Goal: Information Seeking & Learning: Check status

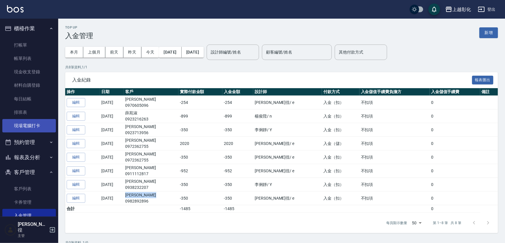
click at [32, 129] on link "現場電腦打卡" at bounding box center [29, 125] width 54 height 13
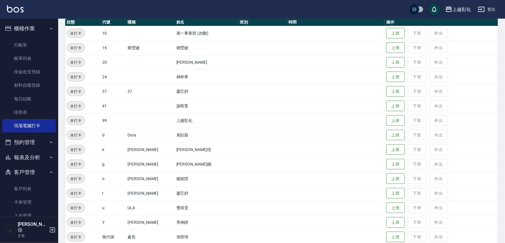
scroll to position [76, 0]
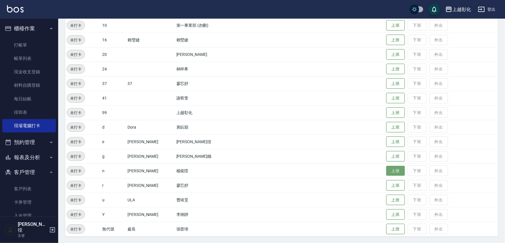
click at [392, 171] on button "上班" at bounding box center [396, 171] width 19 height 10
click at [388, 217] on button "上班" at bounding box center [396, 215] width 19 height 10
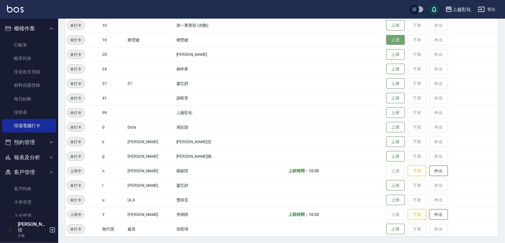
click at [393, 36] on button "上班" at bounding box center [396, 40] width 19 height 10
click at [388, 95] on button "上班" at bounding box center [396, 98] width 19 height 10
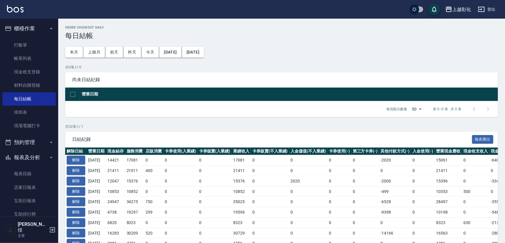
scroll to position [73, 0]
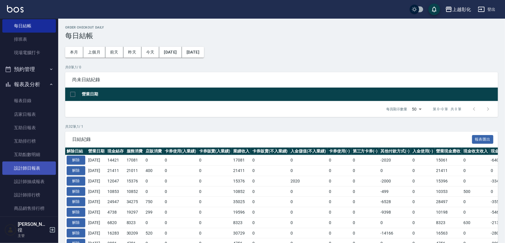
click at [36, 167] on link "設計師日報表" at bounding box center [29, 168] width 54 height 13
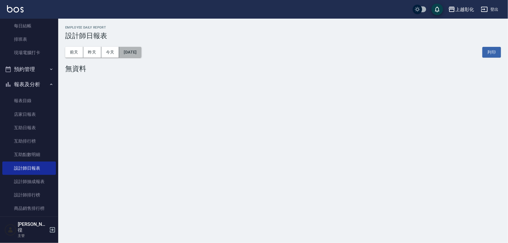
click at [141, 53] on button "[DATE]" at bounding box center [130, 52] width 22 height 11
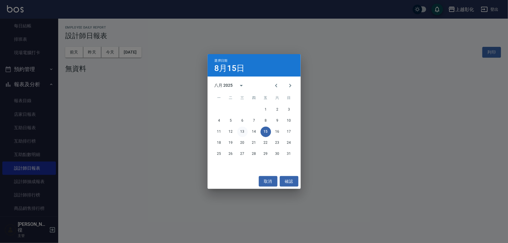
click at [246, 131] on button "13" at bounding box center [242, 132] width 10 height 10
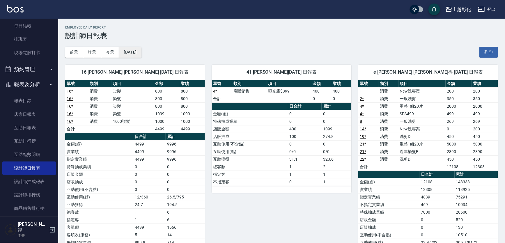
click at [141, 50] on button "[DATE]" at bounding box center [130, 52] width 22 height 11
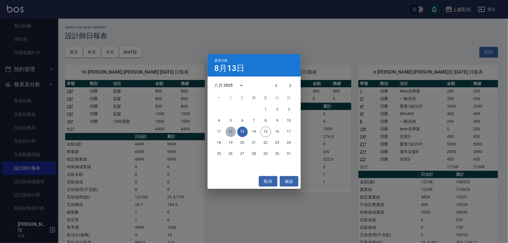
click at [230, 132] on button "12" at bounding box center [231, 132] width 10 height 10
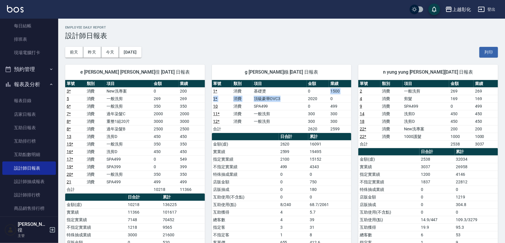
drag, startPoint x: 326, startPoint y: 94, endPoint x: 294, endPoint y: 98, distance: 32.1
click at [294, 98] on tbody "1 * 消費 基礎燙 0 1500 1 * 消費 頂級豪華OVC3 2020 0 10 消費 SPA499 0 499 11 * 消費 一般洗剪 300 30…" at bounding box center [282, 109] width 140 height 45
click at [294, 98] on td "頂級豪華OVC3" at bounding box center [280, 99] width 54 height 8
drag, startPoint x: 311, startPoint y: 100, endPoint x: 331, endPoint y: 101, distance: 19.2
click at [330, 101] on tr "1 * 消費 頂級豪華OVC3 2020 0" at bounding box center [282, 99] width 140 height 8
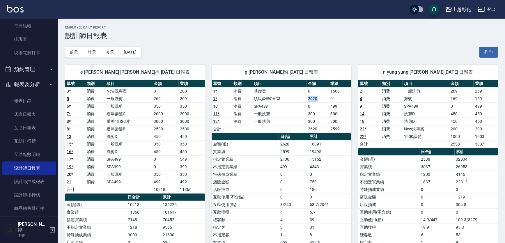
click at [331, 101] on td "0" at bounding box center [340, 99] width 22 height 8
drag, startPoint x: 330, startPoint y: 99, endPoint x: 335, endPoint y: 100, distance: 4.7
click at [335, 100] on td "0" at bounding box center [340, 99] width 22 height 8
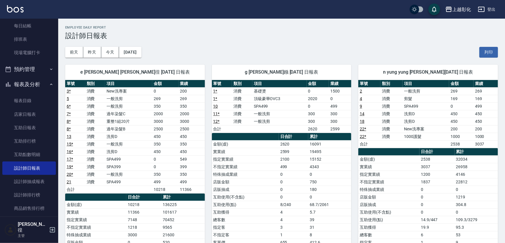
click at [186, 53] on div "前天 昨天 今天 2025/08/12 列印" at bounding box center [281, 52] width 433 height 25
click at [221, 53] on div "前天 昨天 今天 2025/08/12 列印" at bounding box center [281, 52] width 433 height 25
click at [141, 54] on button "[DATE]" at bounding box center [130, 52] width 22 height 11
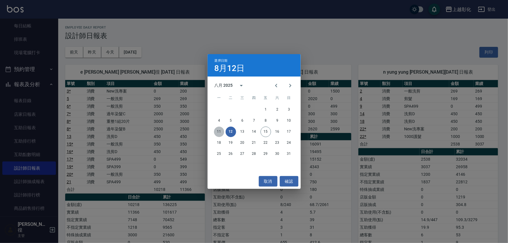
click at [216, 133] on button "11" at bounding box center [219, 132] width 10 height 10
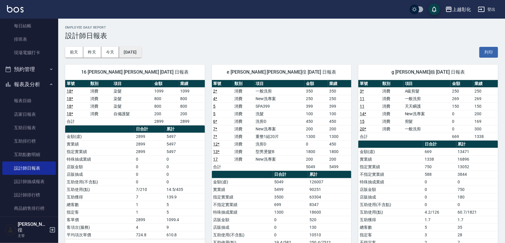
click at [131, 51] on button "2025/08/11" at bounding box center [130, 52] width 22 height 11
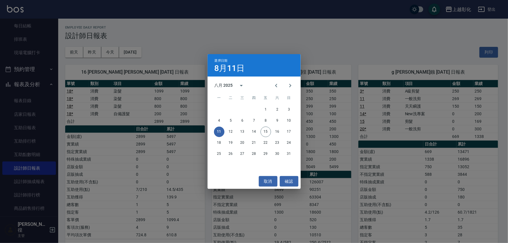
click at [373, 58] on div "選擇日期 8月11日 八月 2025 一 二 三 四 五 六 日 1 2 3 4 5 6 7 8 9 10 11 12 13 14 15 16 17 18 1…" at bounding box center [254, 121] width 508 height 243
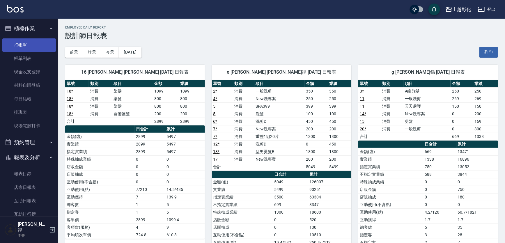
click at [27, 46] on link "打帳單" at bounding box center [29, 44] width 54 height 13
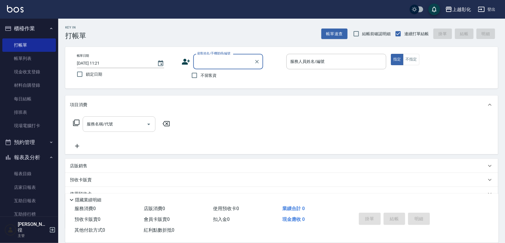
click at [108, 132] on div "服務名稱/代號" at bounding box center [119, 124] width 73 height 15
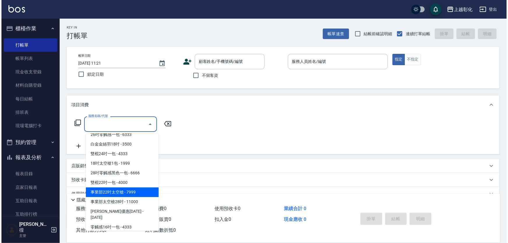
scroll to position [1241, 0]
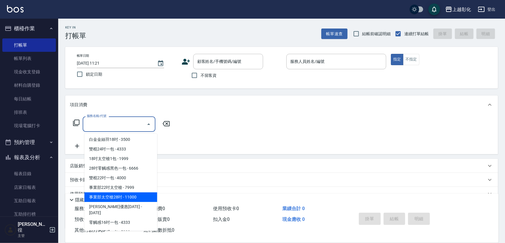
click at [22, 59] on link "帳單列表" at bounding box center [29, 58] width 54 height 13
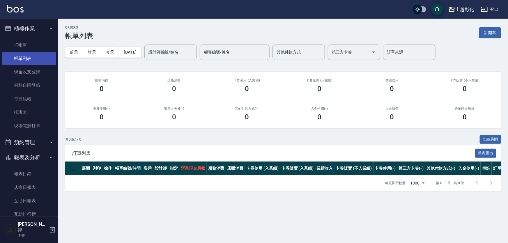
click at [43, 57] on link "帳單列表" at bounding box center [29, 58] width 54 height 13
click at [37, 57] on link "帳單列表" at bounding box center [29, 58] width 54 height 13
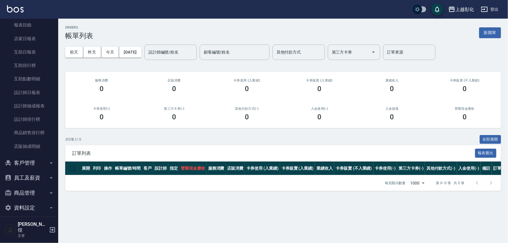
click at [38, 162] on button "客戶管理" at bounding box center [29, 163] width 54 height 15
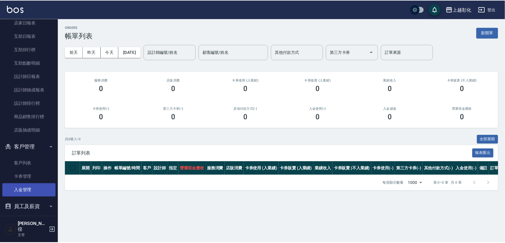
scroll to position [192, 0]
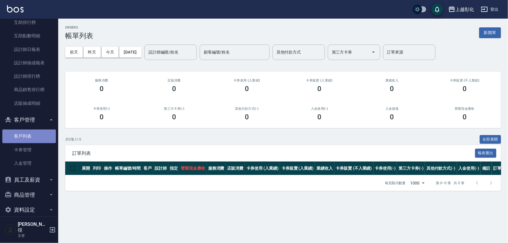
click at [35, 138] on link "客戶列表" at bounding box center [29, 136] width 54 height 13
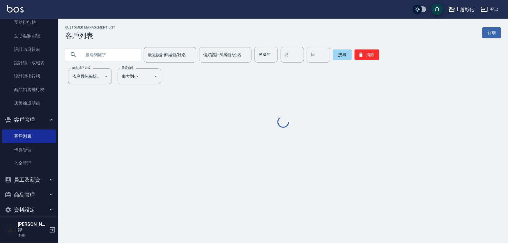
click at [107, 58] on input "text" at bounding box center [109, 55] width 55 height 16
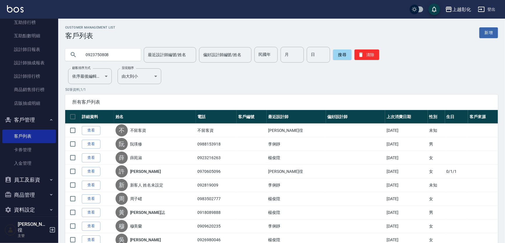
type input "0923750808"
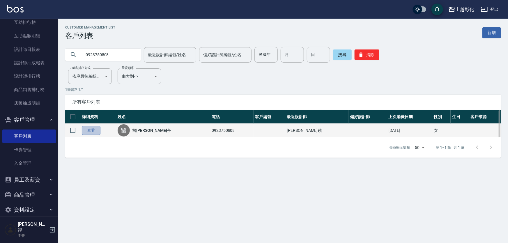
click at [96, 134] on link "查看" at bounding box center [91, 130] width 19 height 9
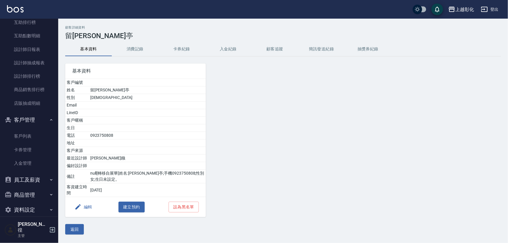
click at [184, 51] on button "卡券紀錄" at bounding box center [181, 49] width 47 height 14
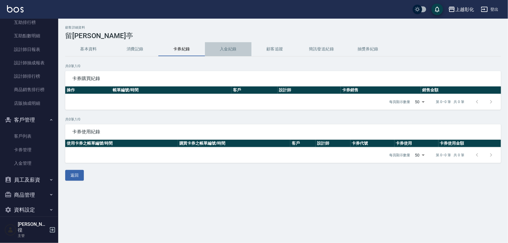
click at [225, 48] on button "入金紀錄" at bounding box center [228, 49] width 47 height 14
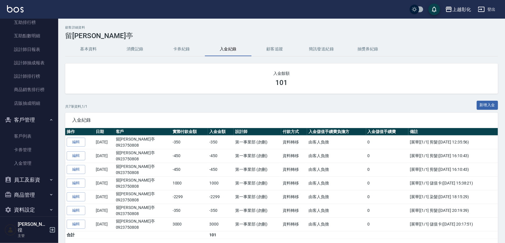
click at [61, 62] on div "顧客詳細資料 留劉沂亭 基本資料 消費記錄 卡券紀錄 入金紀錄 顧客追蹤 簡訊發送紀錄 抽獎券紀錄 入金餘額 101 共 7 筆資料, 1 / 1 新增入金 …" at bounding box center [281, 184] width 447 height 317
click at [61, 110] on div "顧客詳細資料 留劉沂亭 基本資料 消費記錄 卡券紀錄 入金紀錄 顧客追蹤 簡訊發送紀錄 抽獎券紀錄 入金餘額 101 共 7 筆資料, 1 / 1 新增入金 …" at bounding box center [281, 184] width 447 height 317
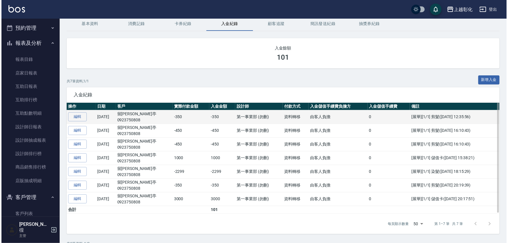
scroll to position [0, 0]
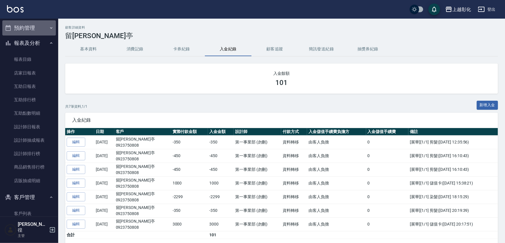
click at [32, 31] on button "預約管理" at bounding box center [29, 27] width 54 height 15
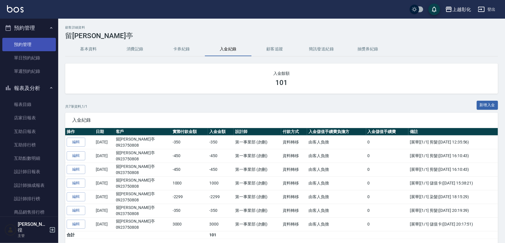
click at [31, 47] on link "預約管理" at bounding box center [29, 44] width 54 height 13
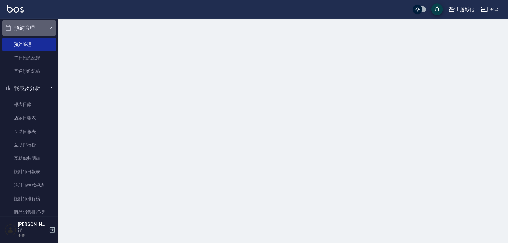
click at [31, 33] on button "預約管理" at bounding box center [29, 27] width 54 height 15
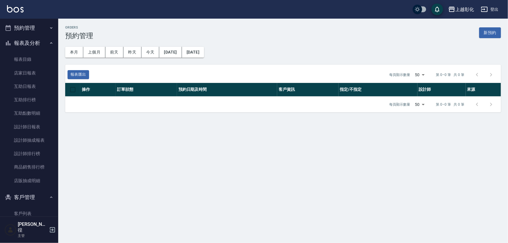
click at [236, 23] on div "Orders 預約管理 新預約 本月 上個月 前天 昨天 今天 2025/08/01 2025/11/13 報表匯出 每頁顯示數量 50 50 第 0–0 筆…" at bounding box center [283, 69] width 450 height 101
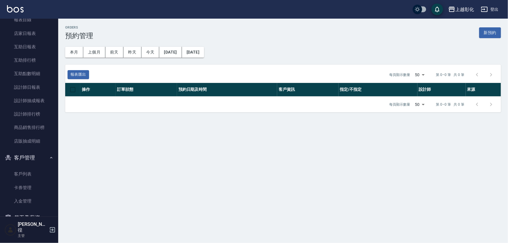
scroll to position [194, 0]
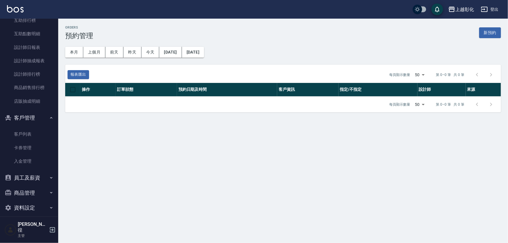
click at [235, 28] on div "Orders 預約管理 新預約" at bounding box center [283, 33] width 436 height 14
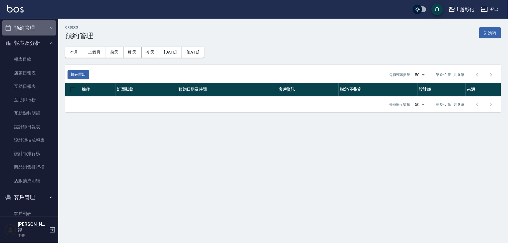
click at [40, 31] on button "預約管理" at bounding box center [29, 27] width 54 height 15
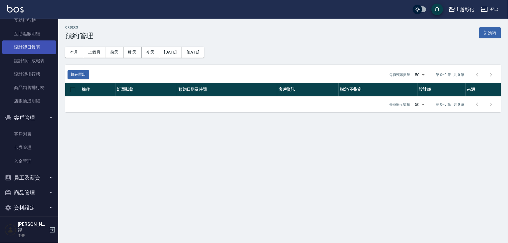
scroll to position [160, 0]
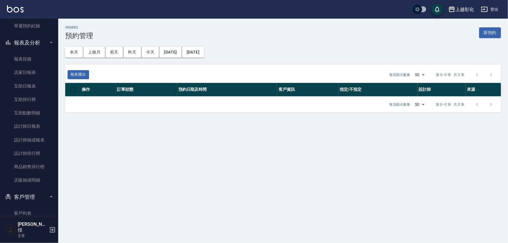
click at [44, 17] on div "上越彰化 登出" at bounding box center [254, 9] width 508 height 19
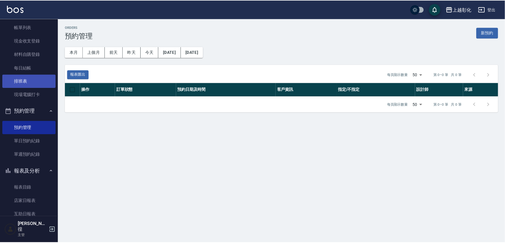
scroll to position [27, 0]
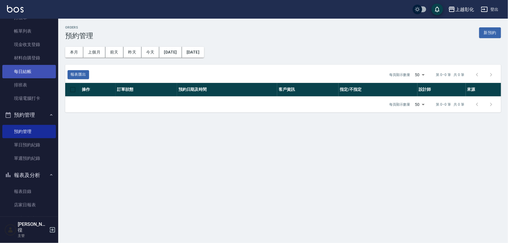
click at [31, 73] on link "每日結帳" at bounding box center [29, 71] width 54 height 13
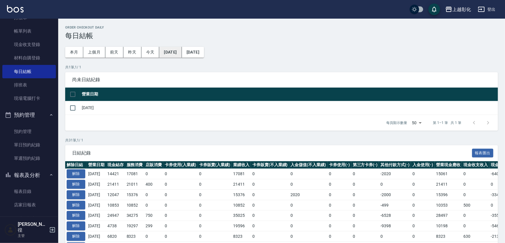
click at [178, 52] on button "2025/07/15" at bounding box center [170, 52] width 22 height 11
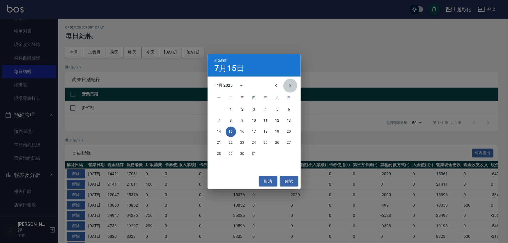
click at [287, 83] on icon "Next month" at bounding box center [290, 85] width 7 height 7
click at [219, 136] on button "11" at bounding box center [219, 132] width 10 height 10
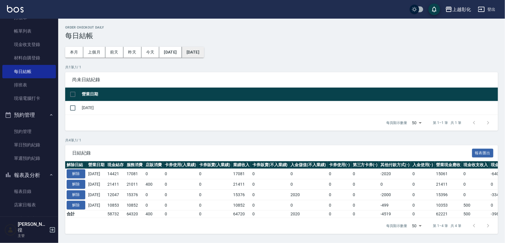
click at [204, 51] on button "[DATE]" at bounding box center [193, 52] width 22 height 11
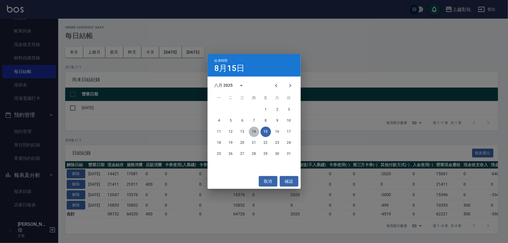
click at [254, 134] on button "14" at bounding box center [254, 132] width 10 height 10
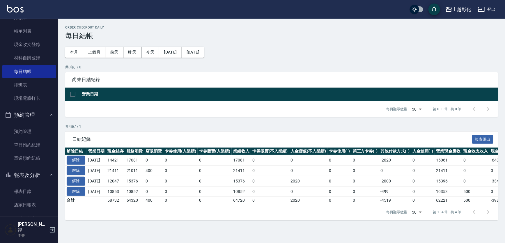
scroll to position [0, 0]
drag, startPoint x: 312, startPoint y: 189, endPoint x: 290, endPoint y: 187, distance: 21.7
click at [290, 186] on tr "解除 2025/08/12 12047 15376 0 0 0 15376 0 2020 0 0 -2000 0 15396 0 -3349 0 2025/0…" at bounding box center [328, 181] width 526 height 10
click at [290, 186] on td "0" at bounding box center [270, 181] width 38 height 10
click at [390, 186] on td "-2000" at bounding box center [395, 181] width 32 height 10
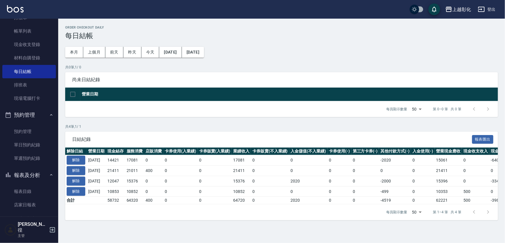
drag, startPoint x: 398, startPoint y: 190, endPoint x: 399, endPoint y: 200, distance: 9.7
click at [398, 186] on td "-2000" at bounding box center [395, 181] width 32 height 10
click at [398, 197] on td "-499" at bounding box center [395, 191] width 32 height 10
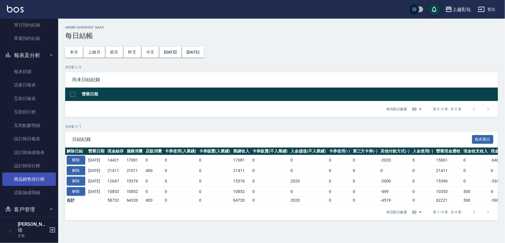
scroll to position [159, 0]
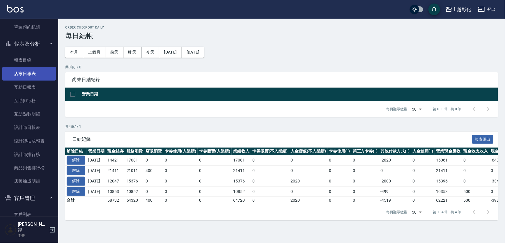
click at [32, 70] on link "店家日報表" at bounding box center [29, 73] width 54 height 13
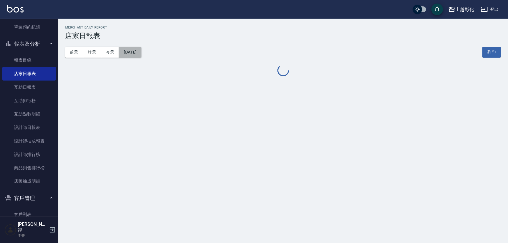
click at [141, 52] on button "[DATE]" at bounding box center [130, 52] width 22 height 11
click at [132, 53] on button "[DATE]" at bounding box center [130, 52] width 22 height 11
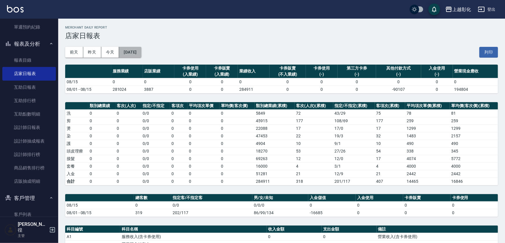
click at [129, 50] on button "[DATE]" at bounding box center [130, 52] width 22 height 11
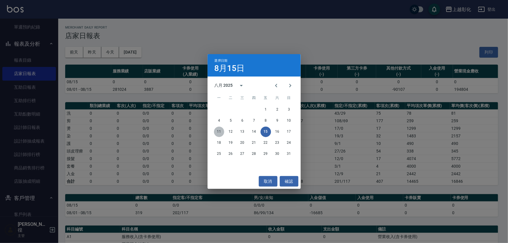
click at [217, 132] on button "11" at bounding box center [219, 132] width 10 height 10
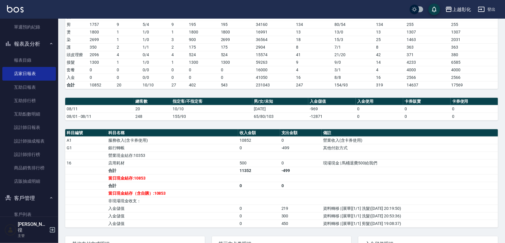
scroll to position [106, 0]
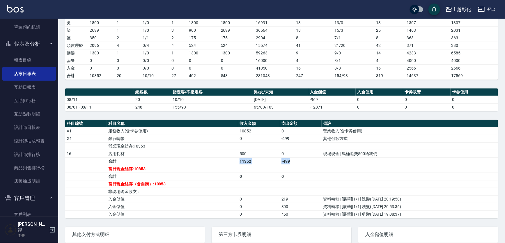
drag, startPoint x: 297, startPoint y: 162, endPoint x: 222, endPoint y: 163, distance: 74.6
click at [222, 163] on tr "合計 11352 -499" at bounding box center [281, 162] width 433 height 8
click at [222, 163] on td "合計" at bounding box center [172, 162] width 131 height 8
drag, startPoint x: 266, startPoint y: 139, endPoint x: 288, endPoint y: 139, distance: 22.1
click at [288, 139] on tr "G1 銀行轉帳 0 -499 其他付款方式" at bounding box center [281, 139] width 433 height 8
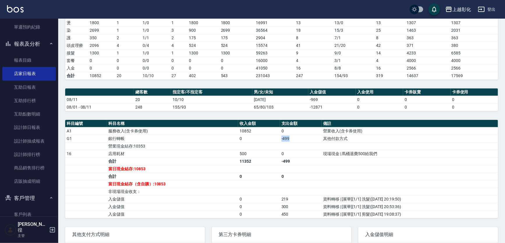
click at [288, 139] on td "-499" at bounding box center [301, 139] width 42 height 8
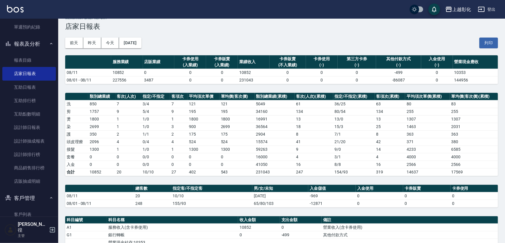
scroll to position [0, 0]
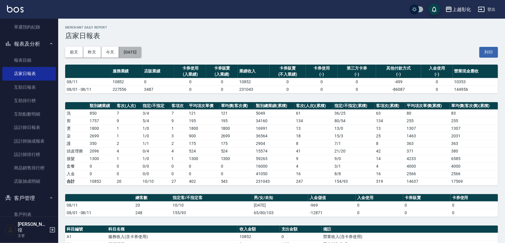
click at [137, 50] on button "2025/08/11" at bounding box center [130, 52] width 22 height 11
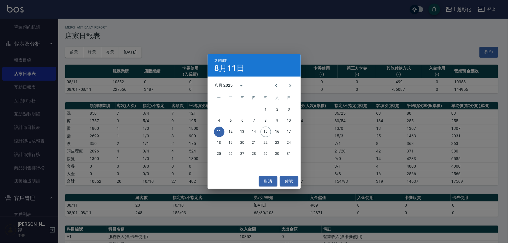
click at [198, 32] on div "選擇日期 8月11日 八月 2025 一 二 三 四 五 六 日 1 2 3 4 5 6 7 8 9 10 11 12 13 14 15 16 17 18 1…" at bounding box center [254, 121] width 508 height 243
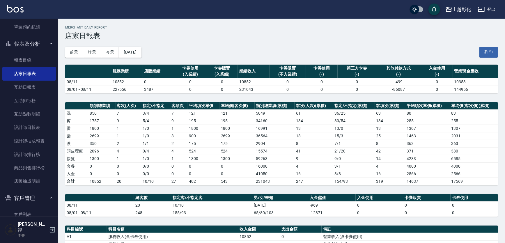
click at [59, 41] on div "上越彰化 2025-08-11 店家日報表 列印時間： 2025-08-15-11:55 Merchant Daily Report 店家日報表 前天 昨天 …" at bounding box center [281, 221] width 447 height 404
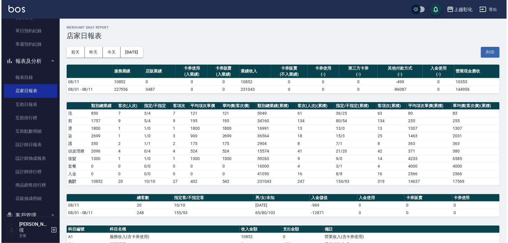
scroll to position [132, 0]
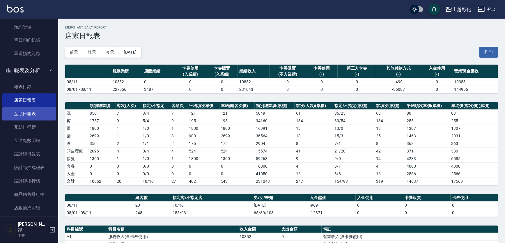
click at [37, 117] on link "互助日報表" at bounding box center [29, 113] width 54 height 13
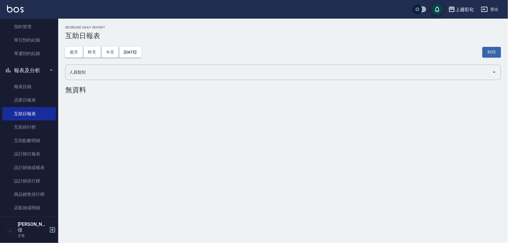
click at [200, 47] on div "前天 昨天 今天 2025/08/15 列印" at bounding box center [283, 52] width 436 height 25
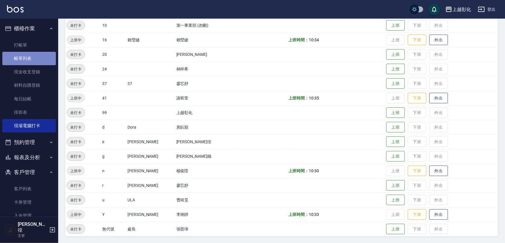
click at [35, 59] on link "帳單列表" at bounding box center [29, 58] width 54 height 13
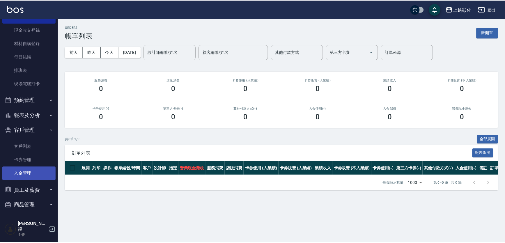
scroll to position [55, 0]
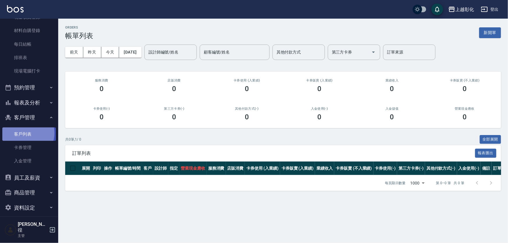
click at [24, 133] on link "客戶列表" at bounding box center [29, 134] width 54 height 13
